Goal: Task Accomplishment & Management: Manage account settings

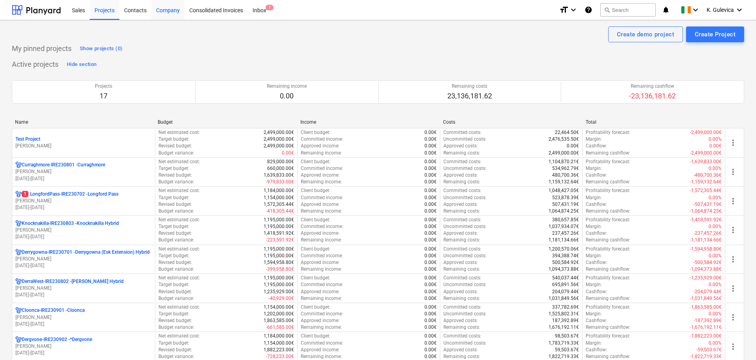
click at [177, 12] on div "Company" at bounding box center [167, 10] width 33 height 20
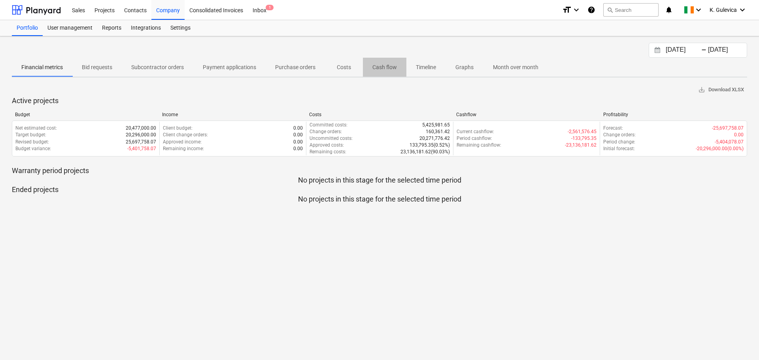
click at [385, 68] on p "Cash flow" at bounding box center [384, 67] width 25 height 8
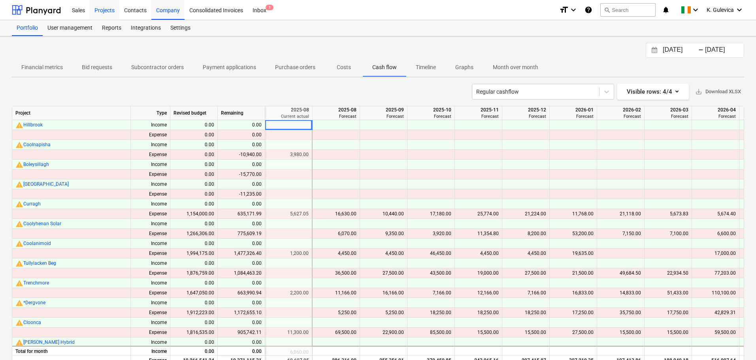
click at [108, 11] on div "Projects" at bounding box center [105, 10] width 30 height 20
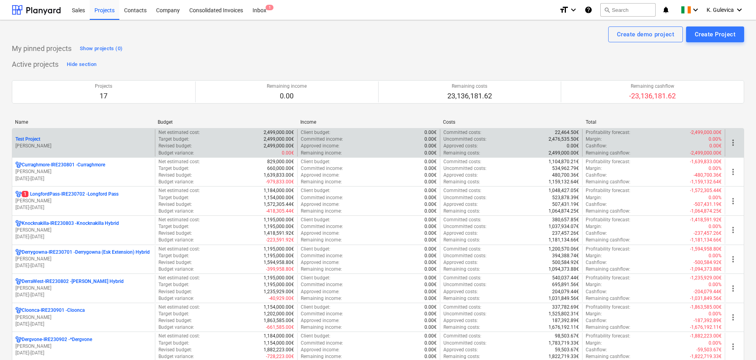
click at [83, 137] on div "Test Project" at bounding box center [83, 139] width 136 height 7
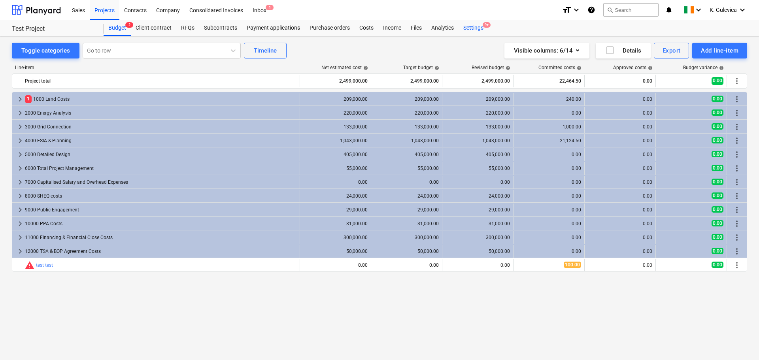
click at [472, 27] on div "Settings 9+" at bounding box center [473, 28] width 30 height 16
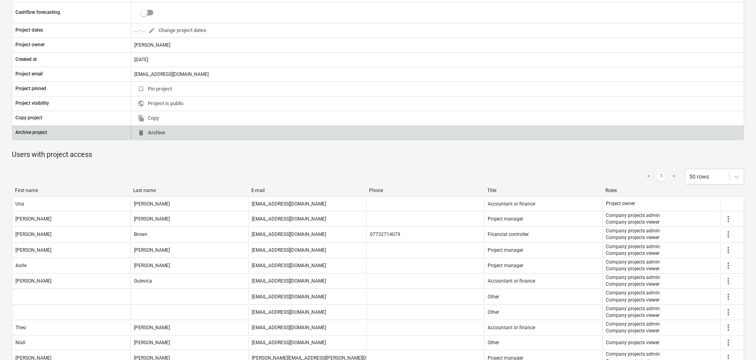
click at [156, 132] on span "delete Archive" at bounding box center [152, 132] width 28 height 9
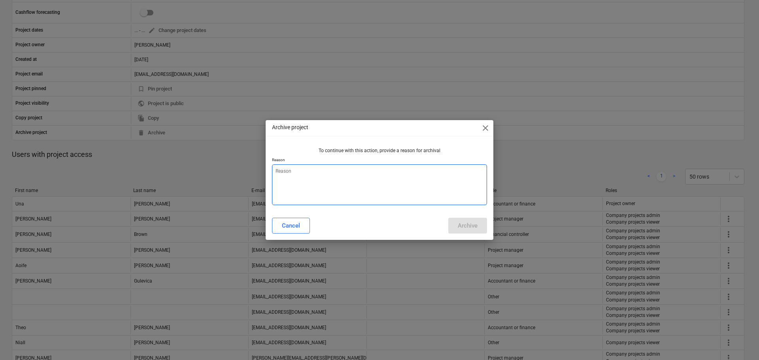
click at [366, 175] on textarea at bounding box center [379, 184] width 215 height 41
type textarea "x"
type textarea "C"
type textarea "x"
type textarea "Ca"
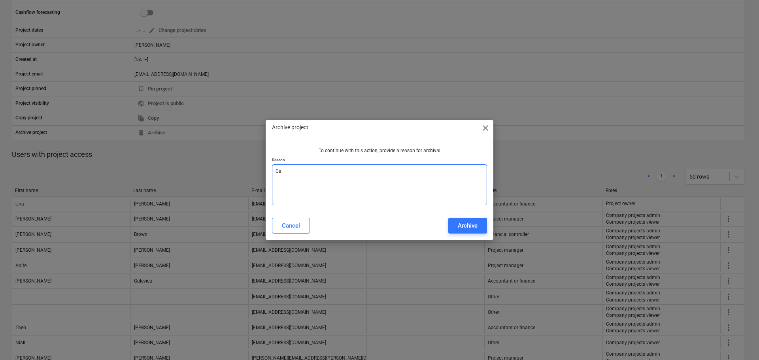
type textarea "x"
type textarea "Cas"
type textarea "x"
type textarea "Cash"
type textarea "x"
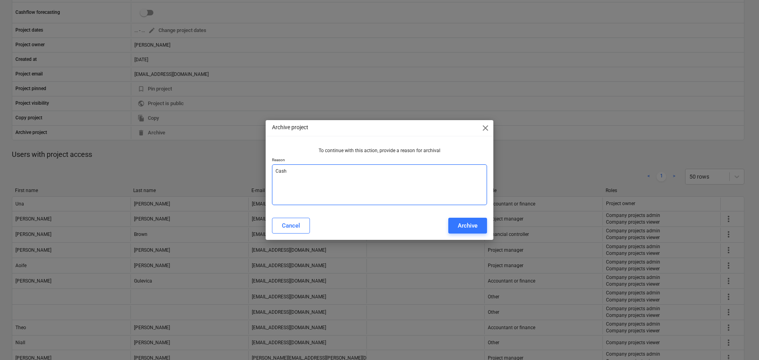
type textarea "Cash"
type textarea "x"
type textarea "Cash f"
type textarea "x"
type textarea "Cash fl"
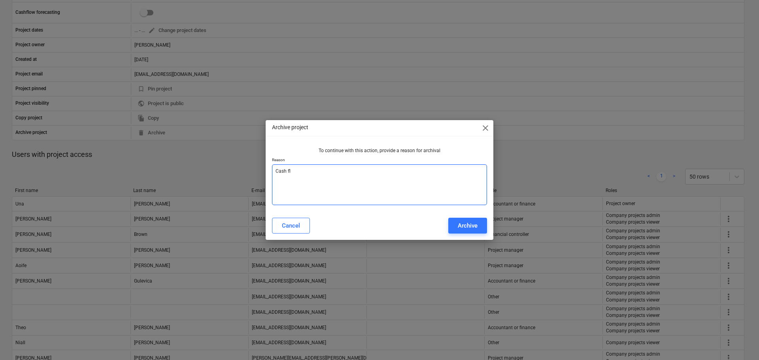
type textarea "x"
type textarea "Cash flo"
type textarea "x"
type textarea "Cash flow"
type textarea "x"
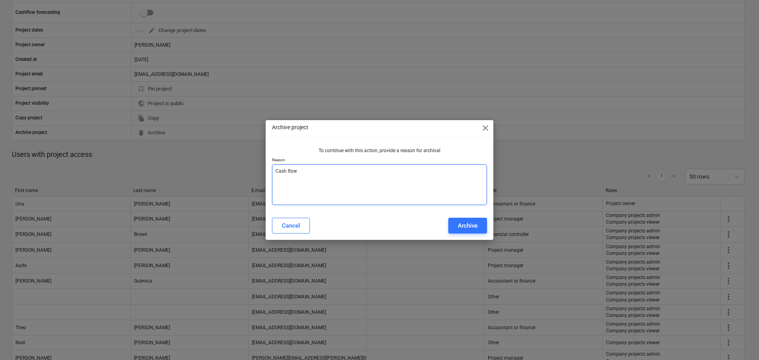
type textarea "Cash flow"
type textarea "x"
type textarea "Cash flow c"
type textarea "x"
type textarea "Cash flow ch"
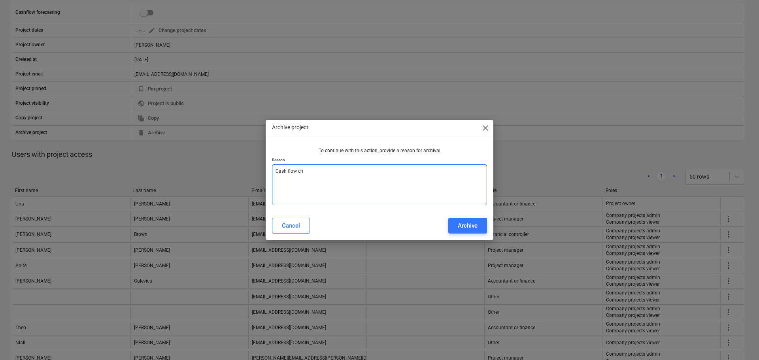
type textarea "x"
type textarea "Cash flow che"
type textarea "x"
type textarea "Cash flow chec"
type textarea "x"
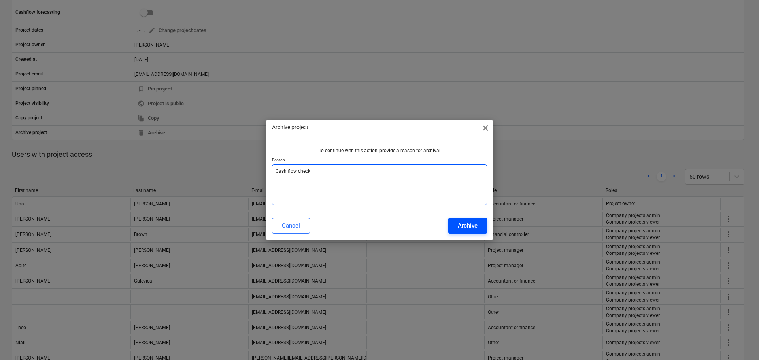
type textarea "Cash flow check"
click at [462, 224] on div "Archive" at bounding box center [468, 226] width 20 height 10
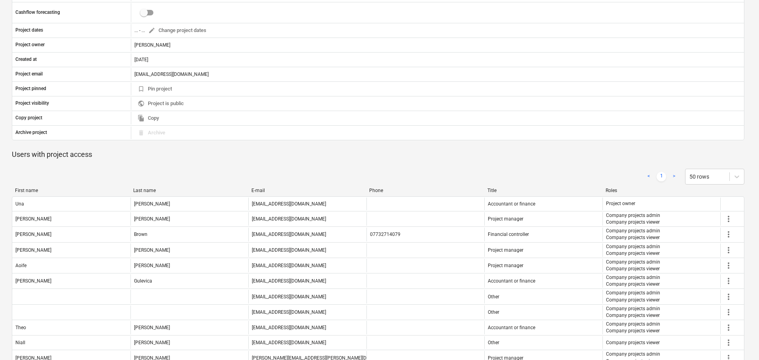
type textarea "x"
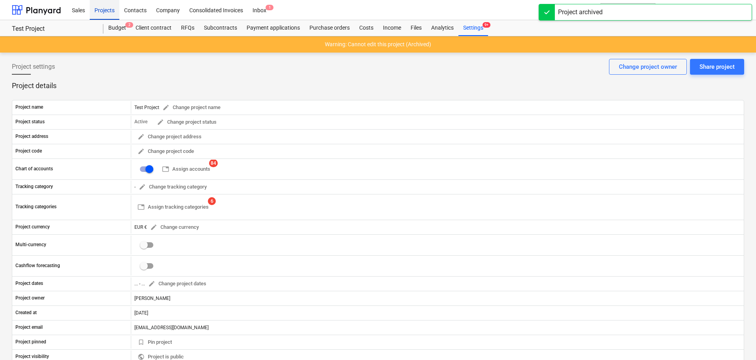
click at [106, 9] on div "Projects" at bounding box center [105, 10] width 30 height 20
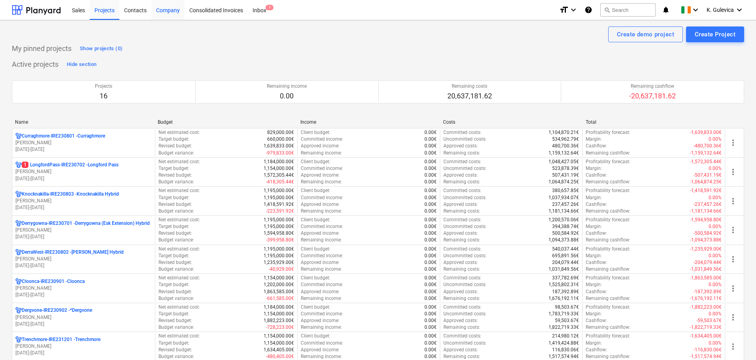
drag, startPoint x: 172, startPoint y: 9, endPoint x: 179, endPoint y: 13, distance: 8.1
click at [171, 9] on div "Company" at bounding box center [167, 10] width 33 height 20
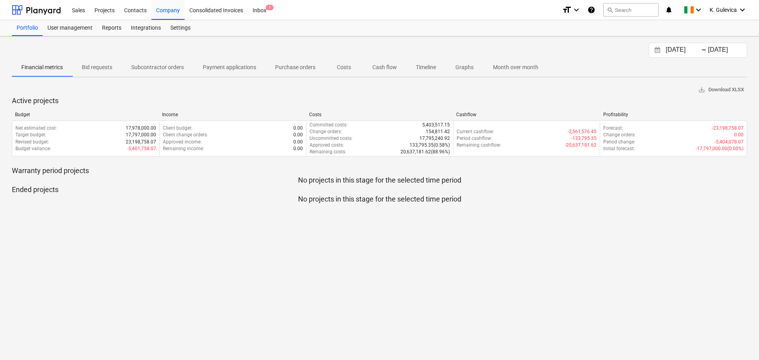
click at [384, 68] on p "Cash flow" at bounding box center [384, 67] width 25 height 8
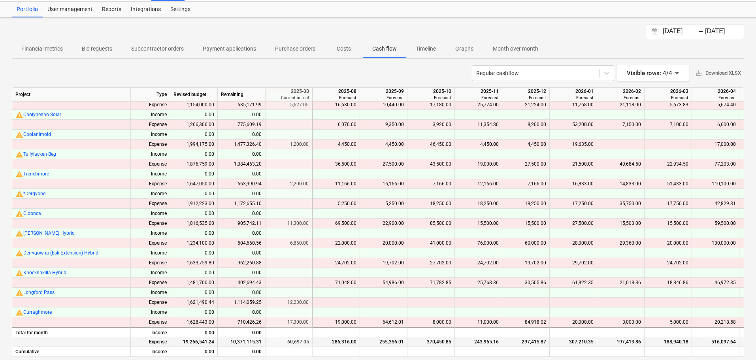
scroll to position [28, 0]
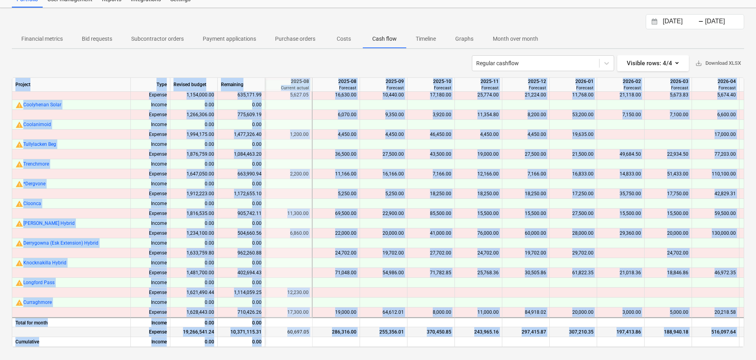
drag, startPoint x: 433, startPoint y: 344, endPoint x: 412, endPoint y: 349, distance: 21.5
click at [412, 349] on div "[DATE] Press the down arrow key to interact with the calendar and select a date…" at bounding box center [378, 184] width 756 height 352
click at [337, 340] on div at bounding box center [336, 342] width 47 height 10
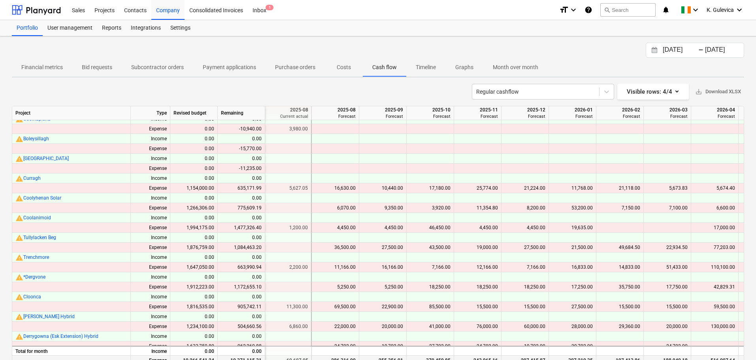
scroll to position [40, 1186]
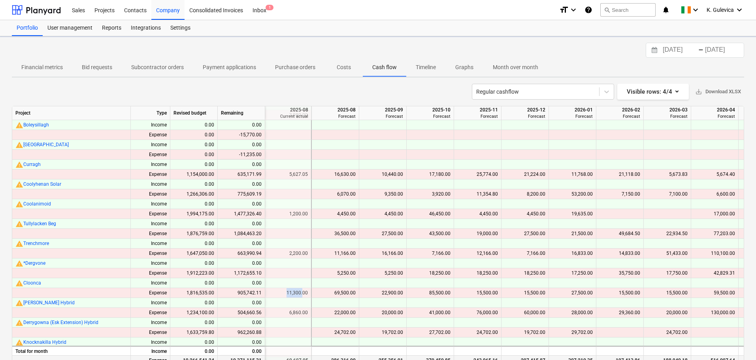
drag, startPoint x: 287, startPoint y: 293, endPoint x: 303, endPoint y: 293, distance: 16.2
click at [303, 293] on div "11,300.00" at bounding box center [288, 293] width 40 height 10
click at [296, 293] on div "11,300.00" at bounding box center [288, 293] width 40 height 10
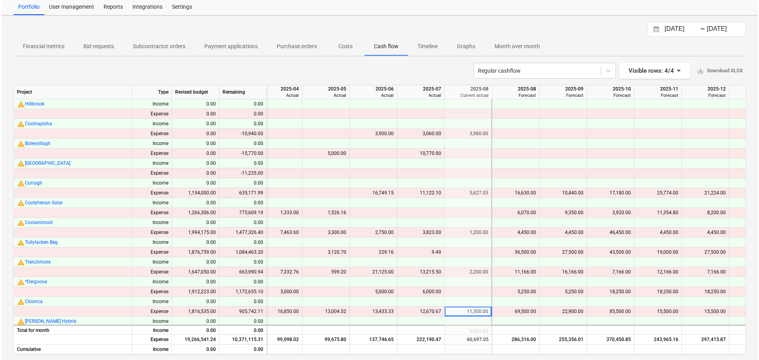
scroll to position [0, 0]
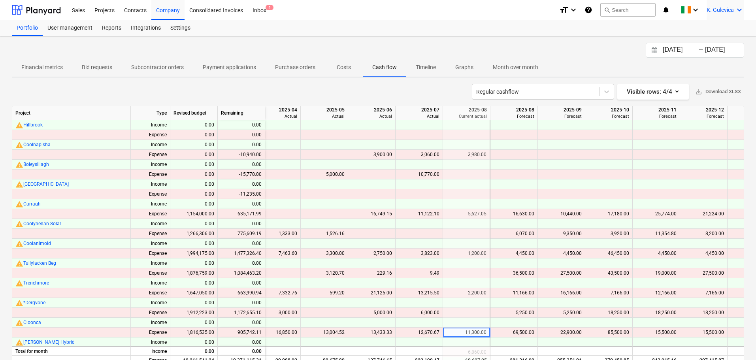
click at [734, 8] on div "K. Gulevica keyboard_arrow_down" at bounding box center [726, 10] width 38 height 20
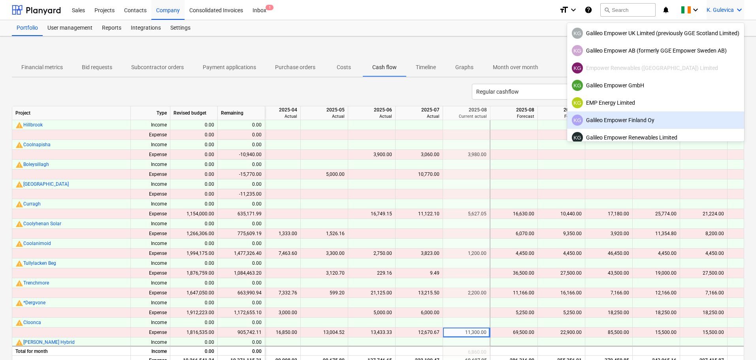
click at [637, 118] on div "KG Galileo Empower Finland Oy" at bounding box center [656, 120] width 168 height 11
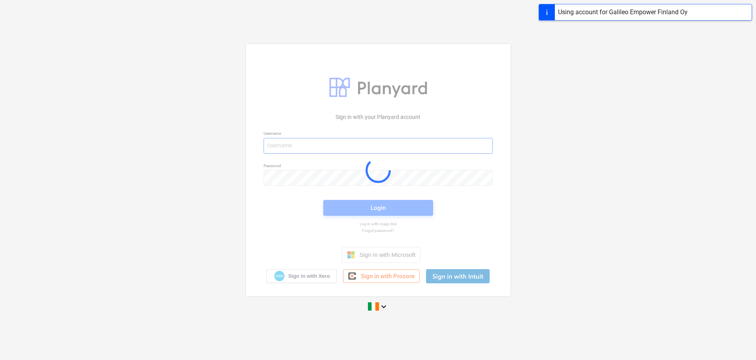
type input "[EMAIL_ADDRESS][DOMAIN_NAME]"
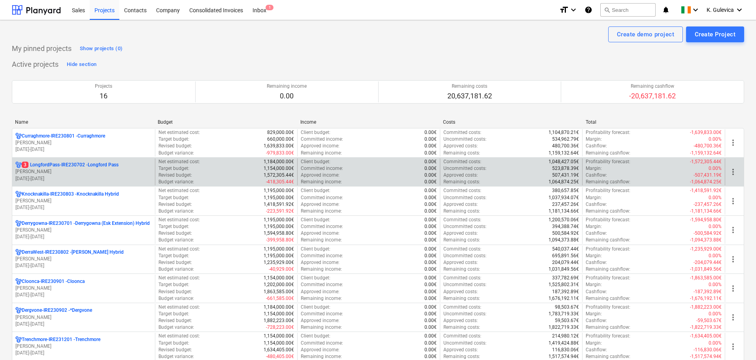
click at [68, 172] on p "[PERSON_NAME]" at bounding box center [83, 171] width 136 height 7
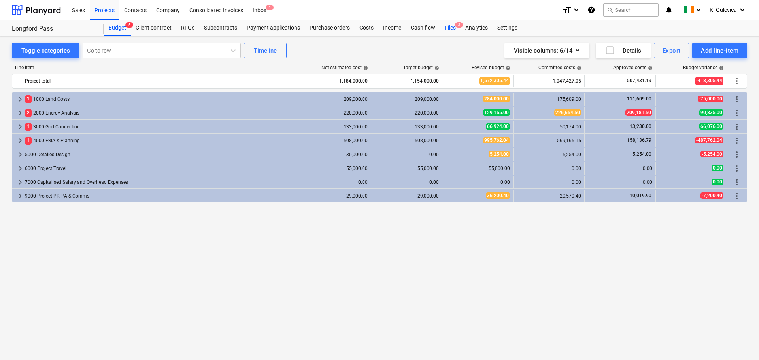
click at [451, 28] on div "Files 3" at bounding box center [450, 28] width 21 height 16
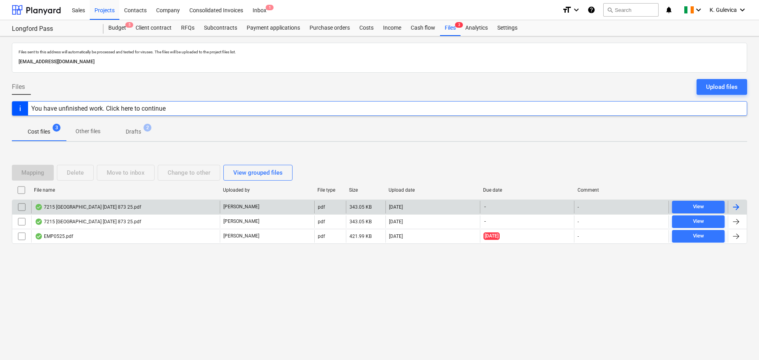
click at [135, 205] on div "7215 [GEOGRAPHIC_DATA] [DATE] 873 25.pdf" at bounding box center [88, 207] width 106 height 6
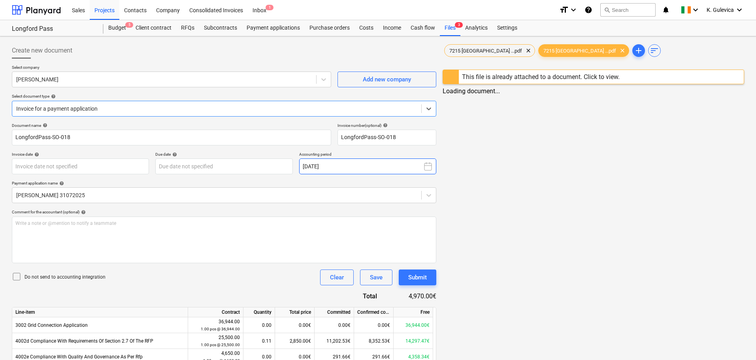
type input "LongfordPass-SO-018"
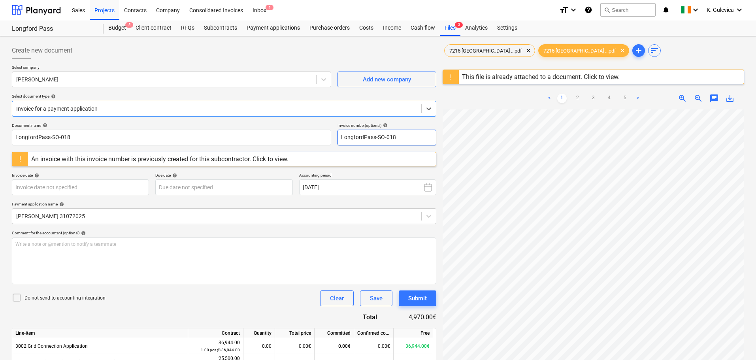
scroll to position [59, 0]
click at [473, 49] on span "7215 [GEOGRAPHIC_DATA] ...pdf" at bounding box center [486, 51] width 82 height 6
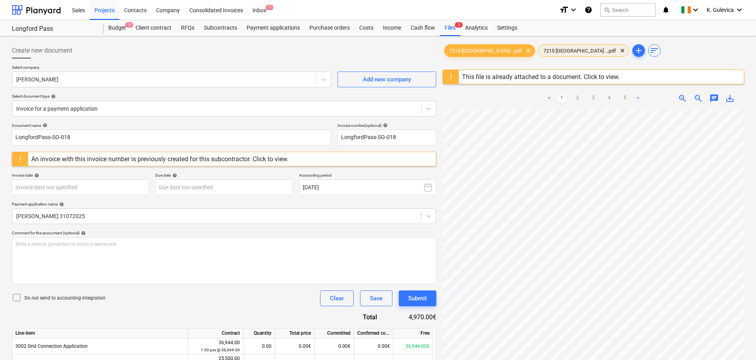
click at [539, 49] on span "7215 [GEOGRAPHIC_DATA] ...pdf" at bounding box center [580, 51] width 82 height 6
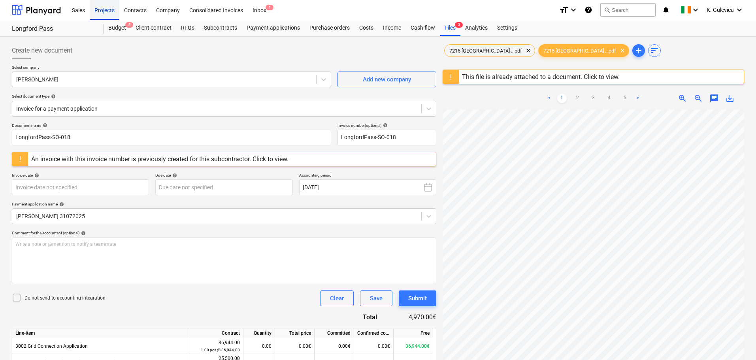
click at [100, 8] on div "Projects" at bounding box center [105, 10] width 30 height 20
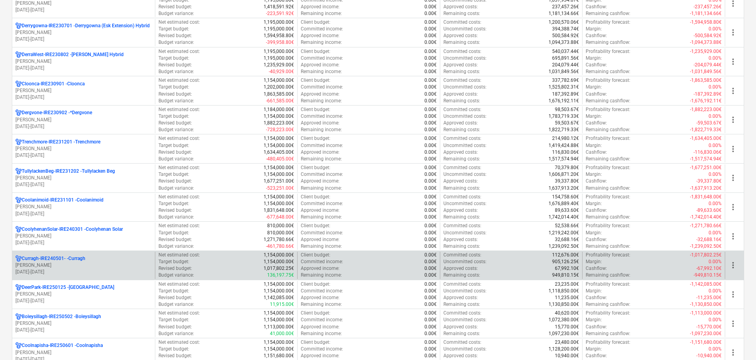
scroll to position [79, 0]
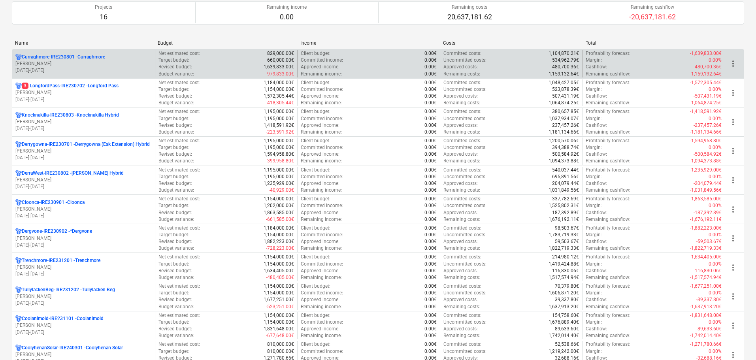
click at [117, 64] on p "[PERSON_NAME]" at bounding box center [83, 63] width 136 height 7
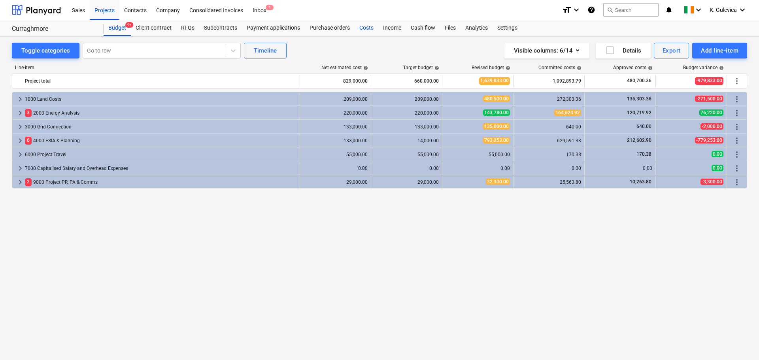
click at [364, 24] on div "Costs" at bounding box center [366, 28] width 24 height 16
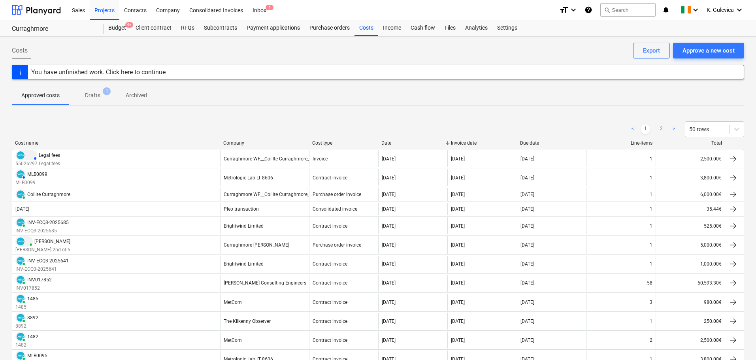
click at [96, 95] on p "Drafts" at bounding box center [92, 95] width 15 height 8
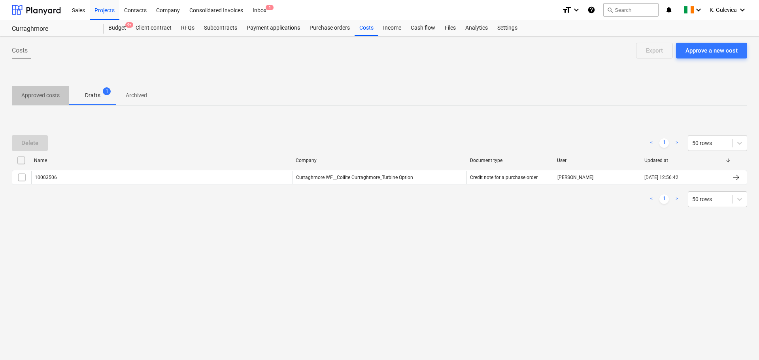
click at [38, 98] on p "Approved costs" at bounding box center [40, 95] width 38 height 8
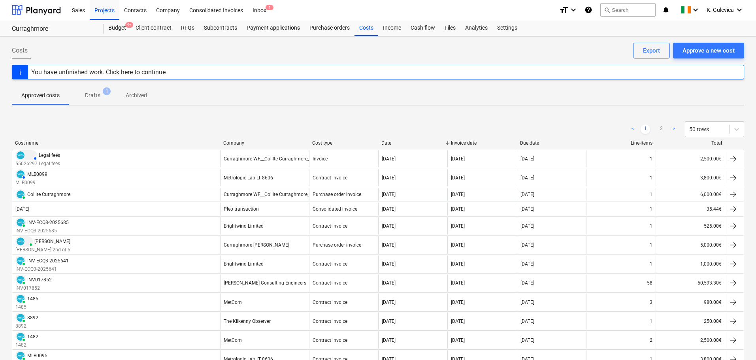
click at [94, 98] on p "Drafts" at bounding box center [92, 95] width 15 height 8
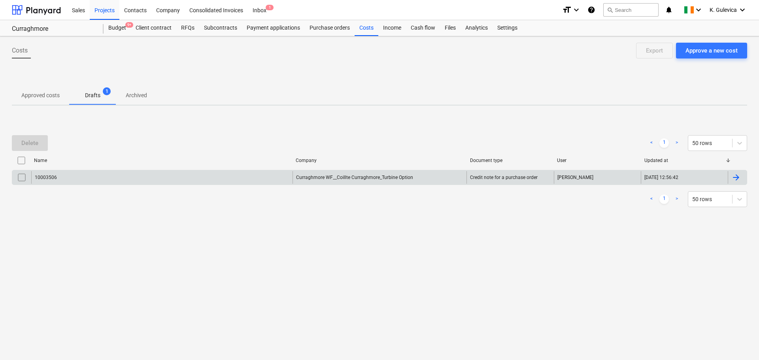
click at [216, 183] on div "10003506" at bounding box center [161, 177] width 261 height 13
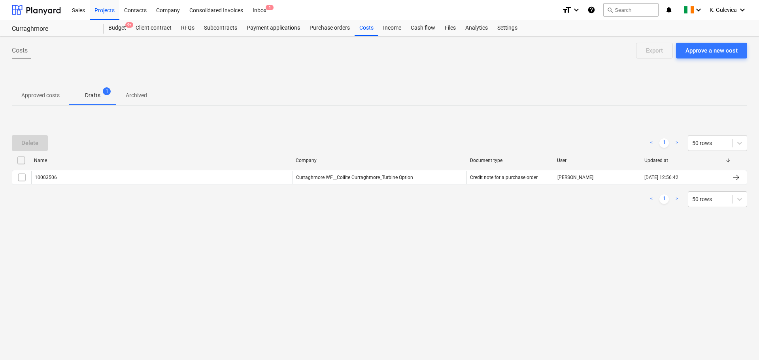
drag, startPoint x: 32, startPoint y: 96, endPoint x: 38, endPoint y: 98, distance: 5.9
click at [32, 96] on p "Approved costs" at bounding box center [40, 95] width 38 height 8
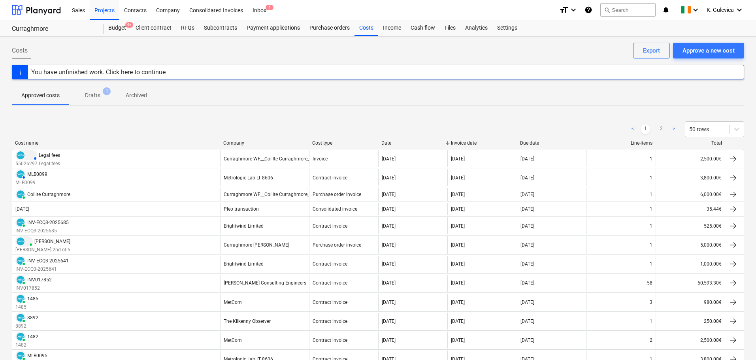
click at [92, 95] on p "Drafts" at bounding box center [92, 95] width 15 height 8
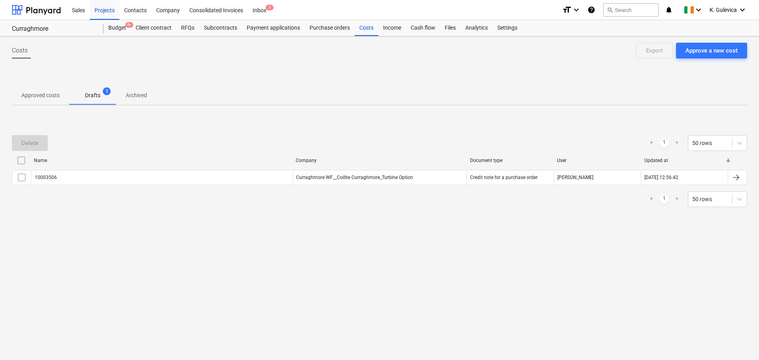
click at [40, 96] on p "Approved costs" at bounding box center [40, 95] width 38 height 8
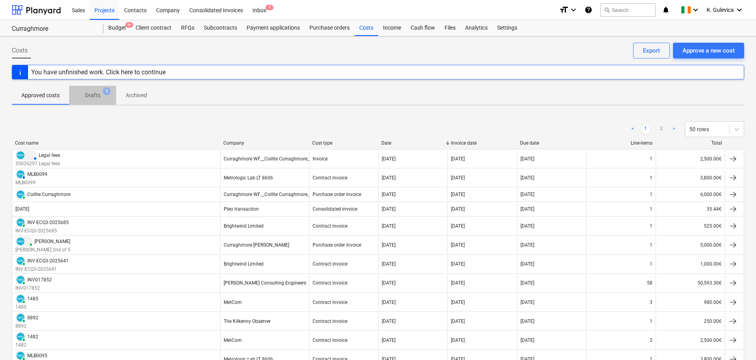
click at [87, 95] on p "Drafts" at bounding box center [92, 95] width 15 height 8
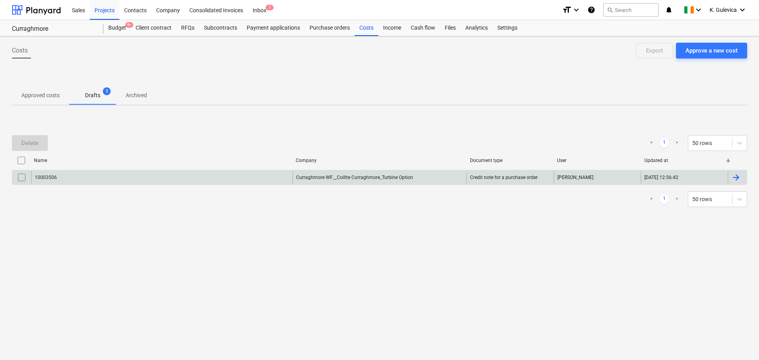
click at [21, 176] on input "checkbox" at bounding box center [21, 177] width 13 height 13
drag, startPoint x: 20, startPoint y: 175, endPoint x: 14, endPoint y: 158, distance: 18.6
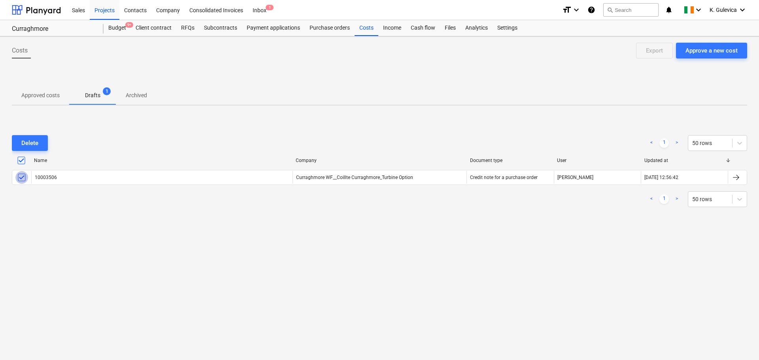
click at [20, 175] on input "checkbox" at bounding box center [21, 177] width 13 height 13
click at [322, 27] on div "Purchase orders" at bounding box center [330, 28] width 50 height 16
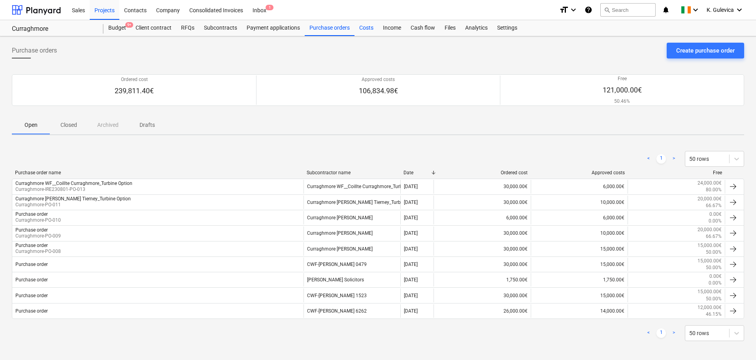
click at [367, 27] on div "Costs" at bounding box center [366, 28] width 24 height 16
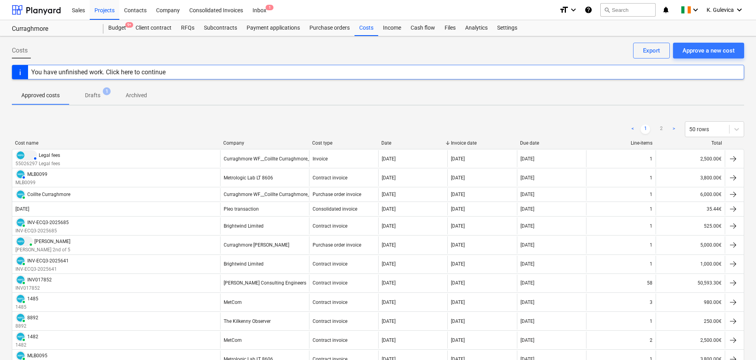
drag, startPoint x: 98, startPoint y: 96, endPoint x: 94, endPoint y: 104, distance: 8.5
click at [98, 96] on p "Drafts" at bounding box center [92, 95] width 15 height 8
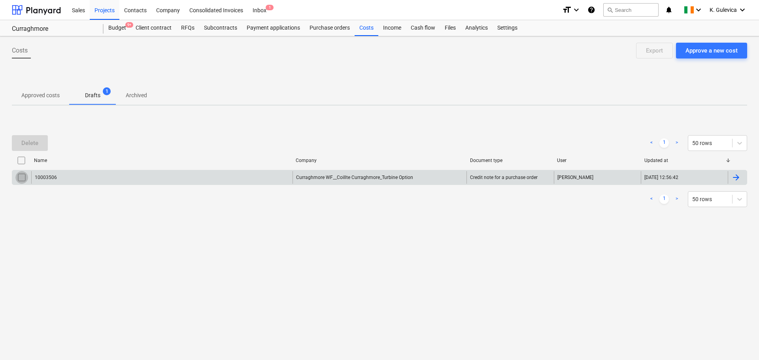
click at [21, 175] on input "checkbox" at bounding box center [21, 177] width 13 height 13
click at [32, 141] on div "Delete" at bounding box center [29, 143] width 17 height 10
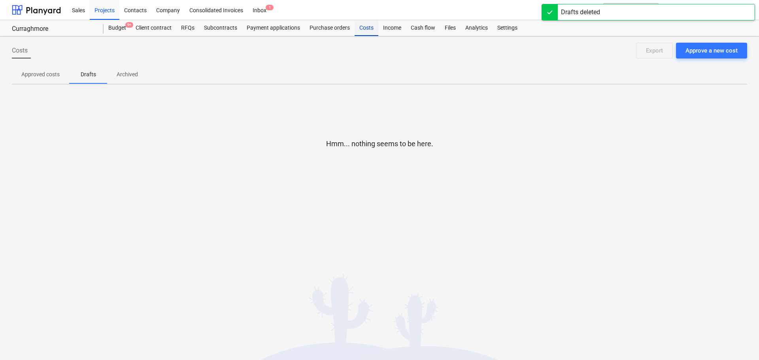
click at [372, 29] on div "Costs" at bounding box center [366, 28] width 24 height 16
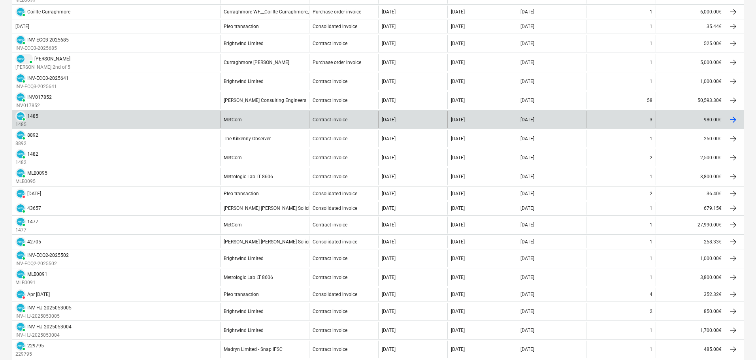
scroll to position [277, 0]
